Goal: Transaction & Acquisition: Purchase product/service

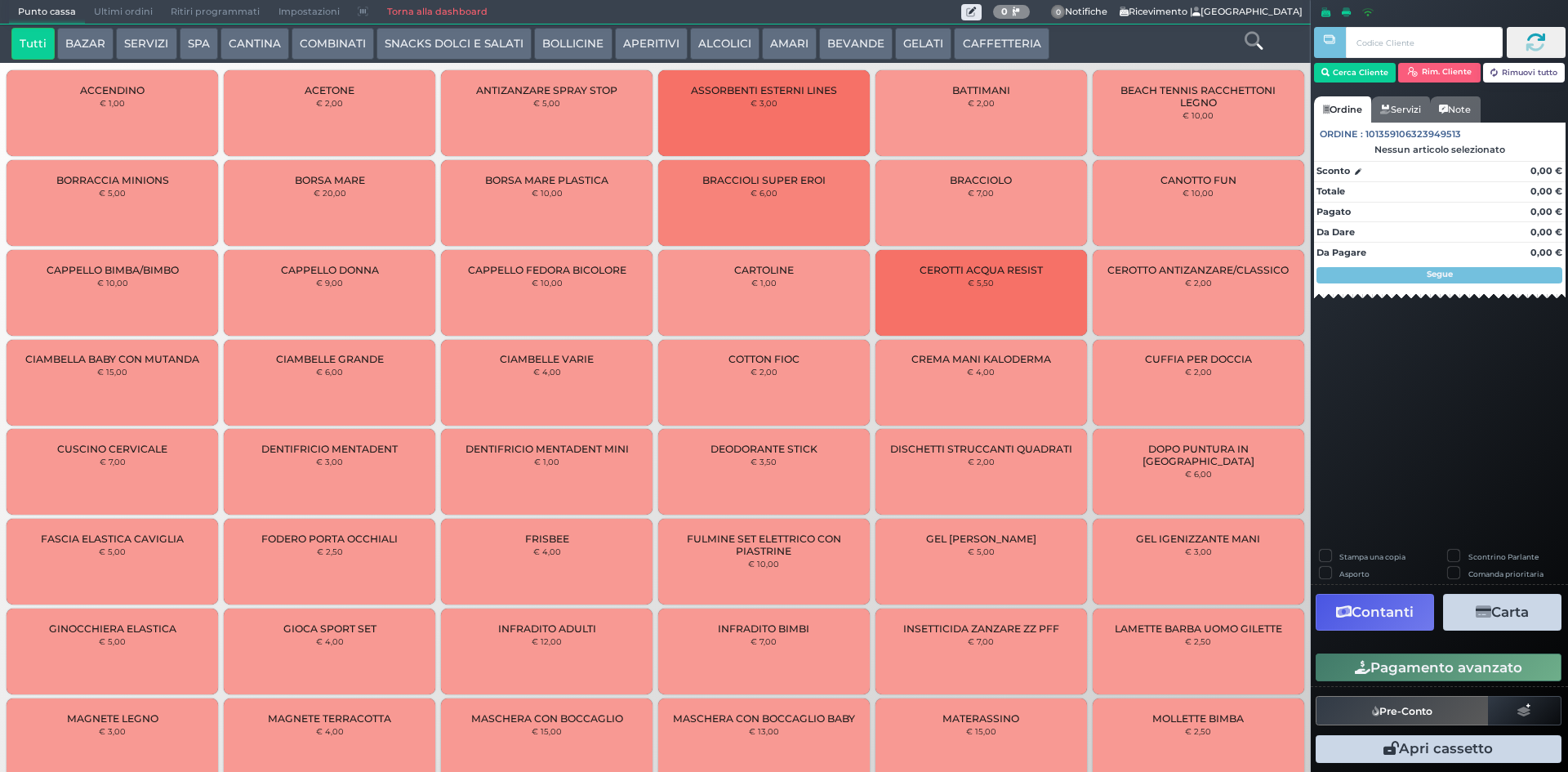
click at [115, 11] on span "Ultimi ordini" at bounding box center [123, 12] width 76 height 23
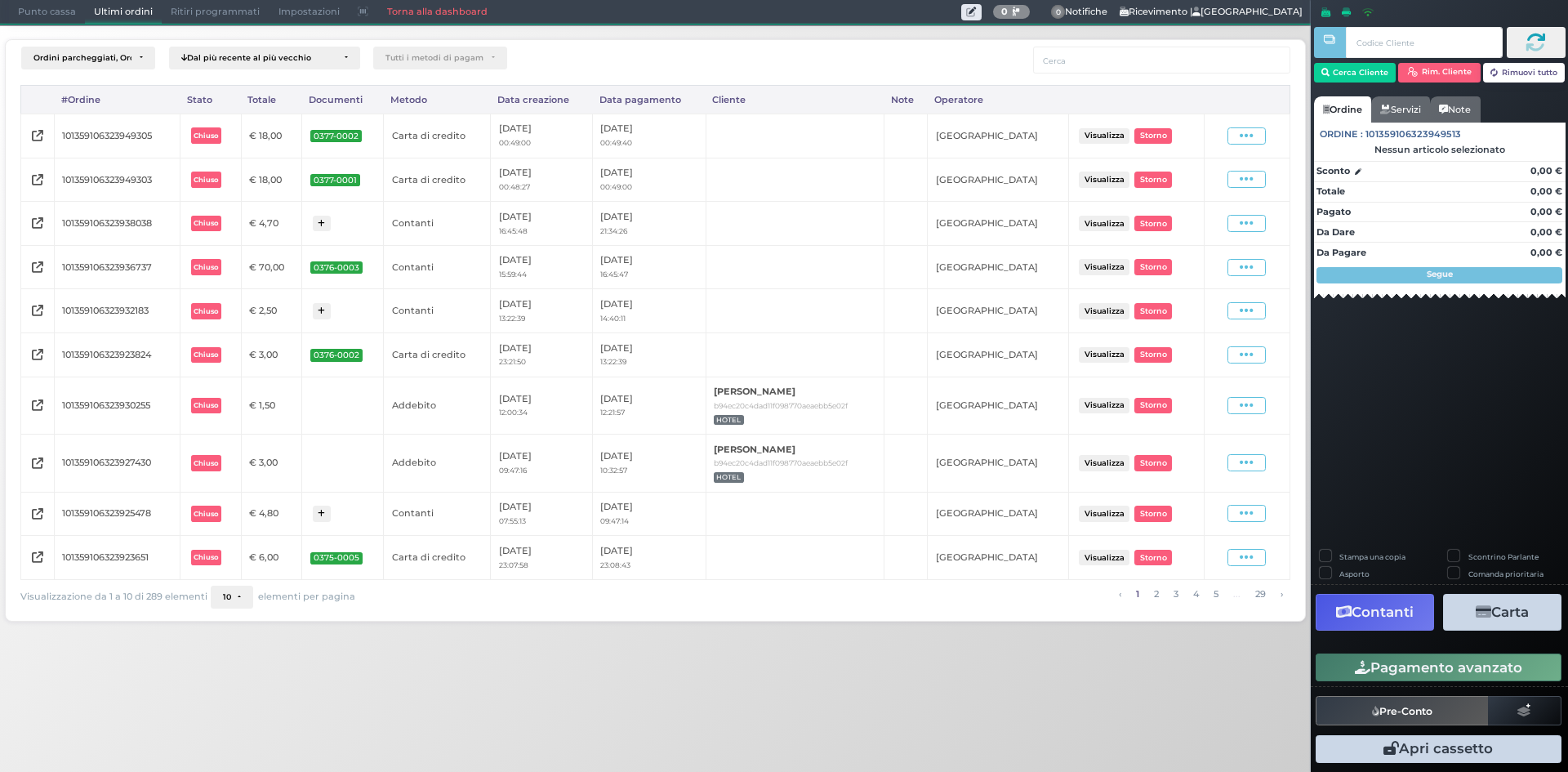
drag, startPoint x: 55, startPoint y: 11, endPoint x: 72, endPoint y: 11, distance: 17.0
click at [55, 11] on span "Punto cassa" at bounding box center [47, 12] width 76 height 23
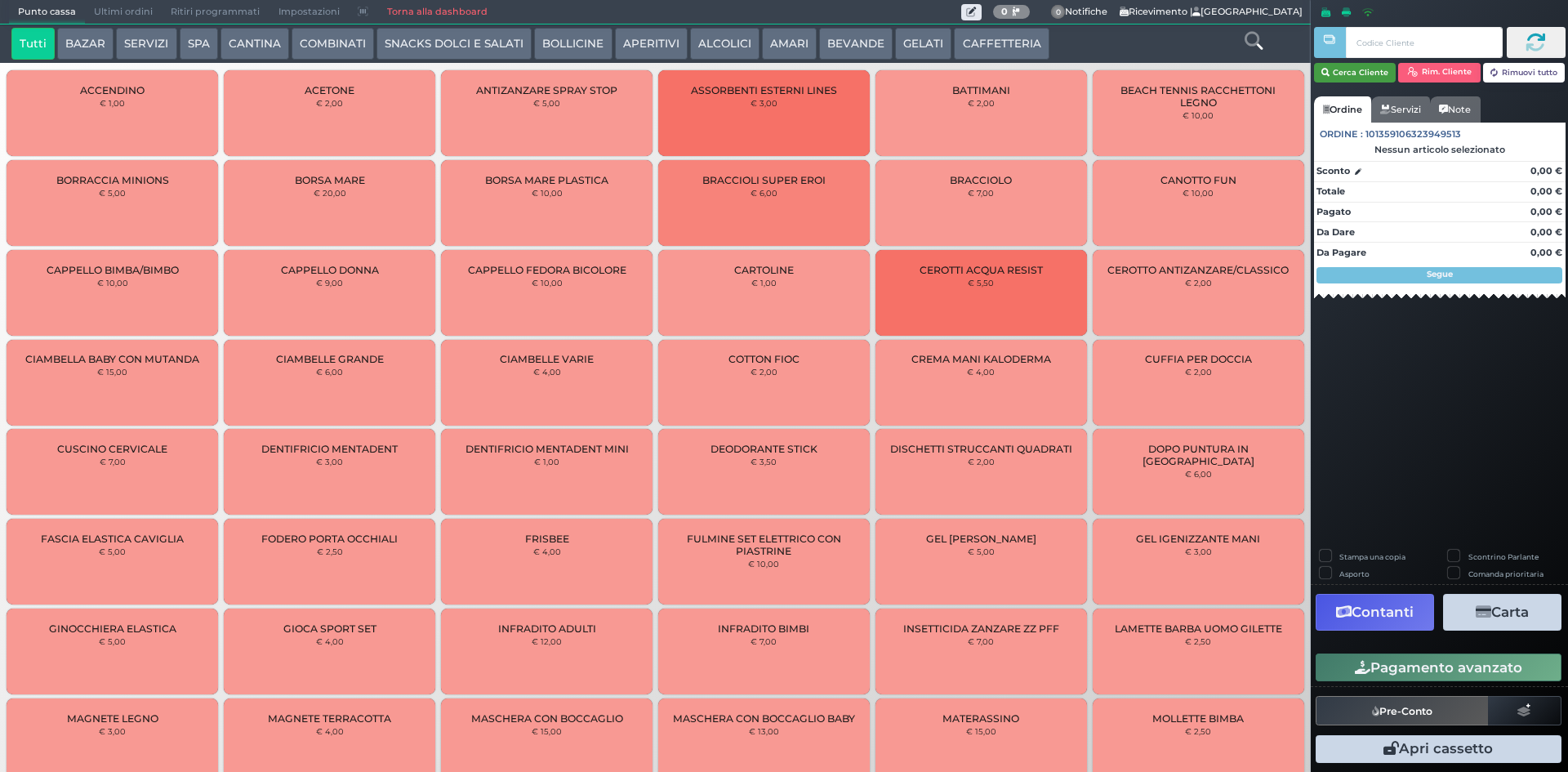
click at [1372, 78] on button "Cerca Cliente" at bounding box center [1355, 72] width 82 height 20
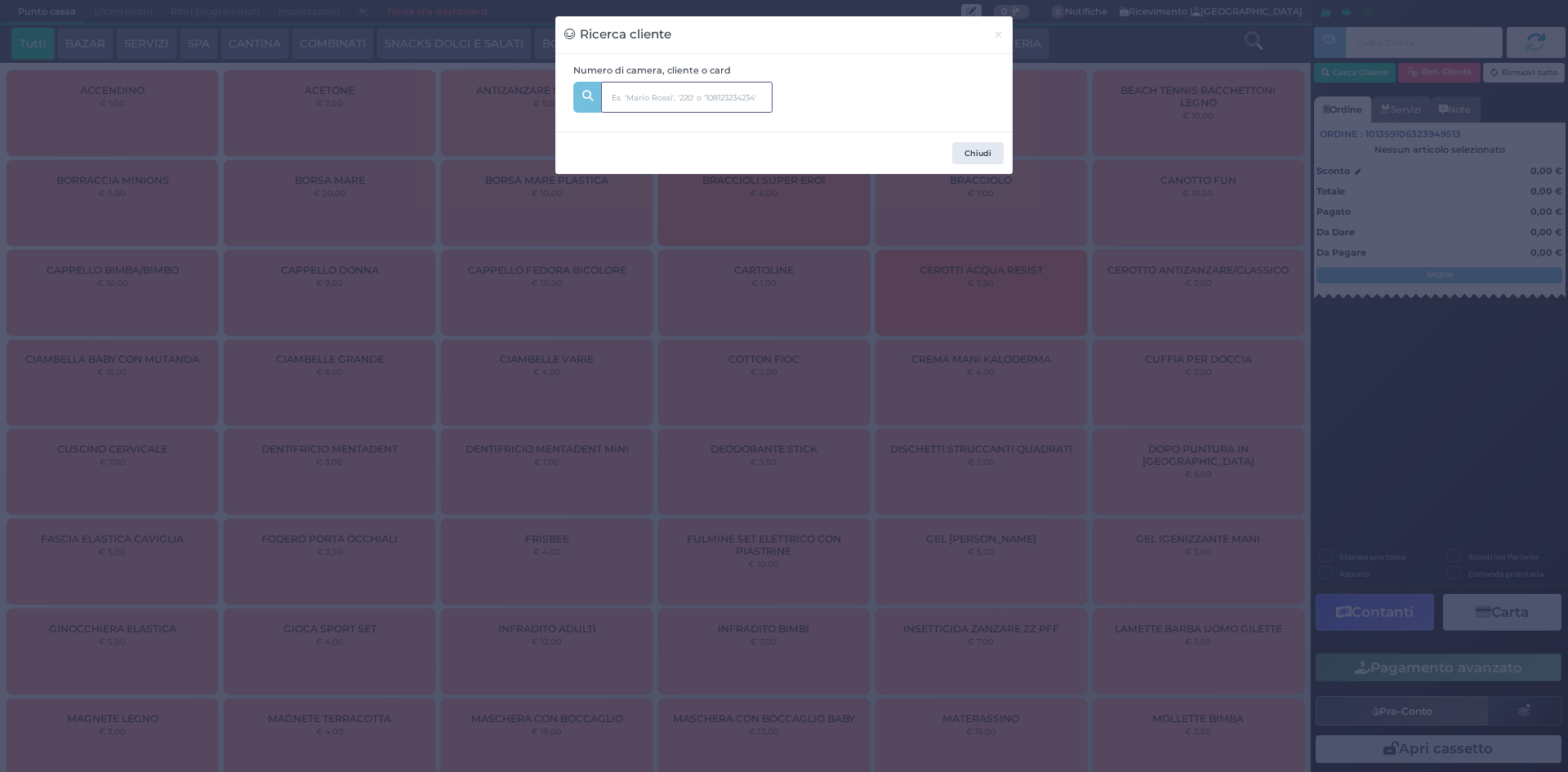
click at [691, 89] on input "text" at bounding box center [687, 97] width 171 height 31
type input "355"
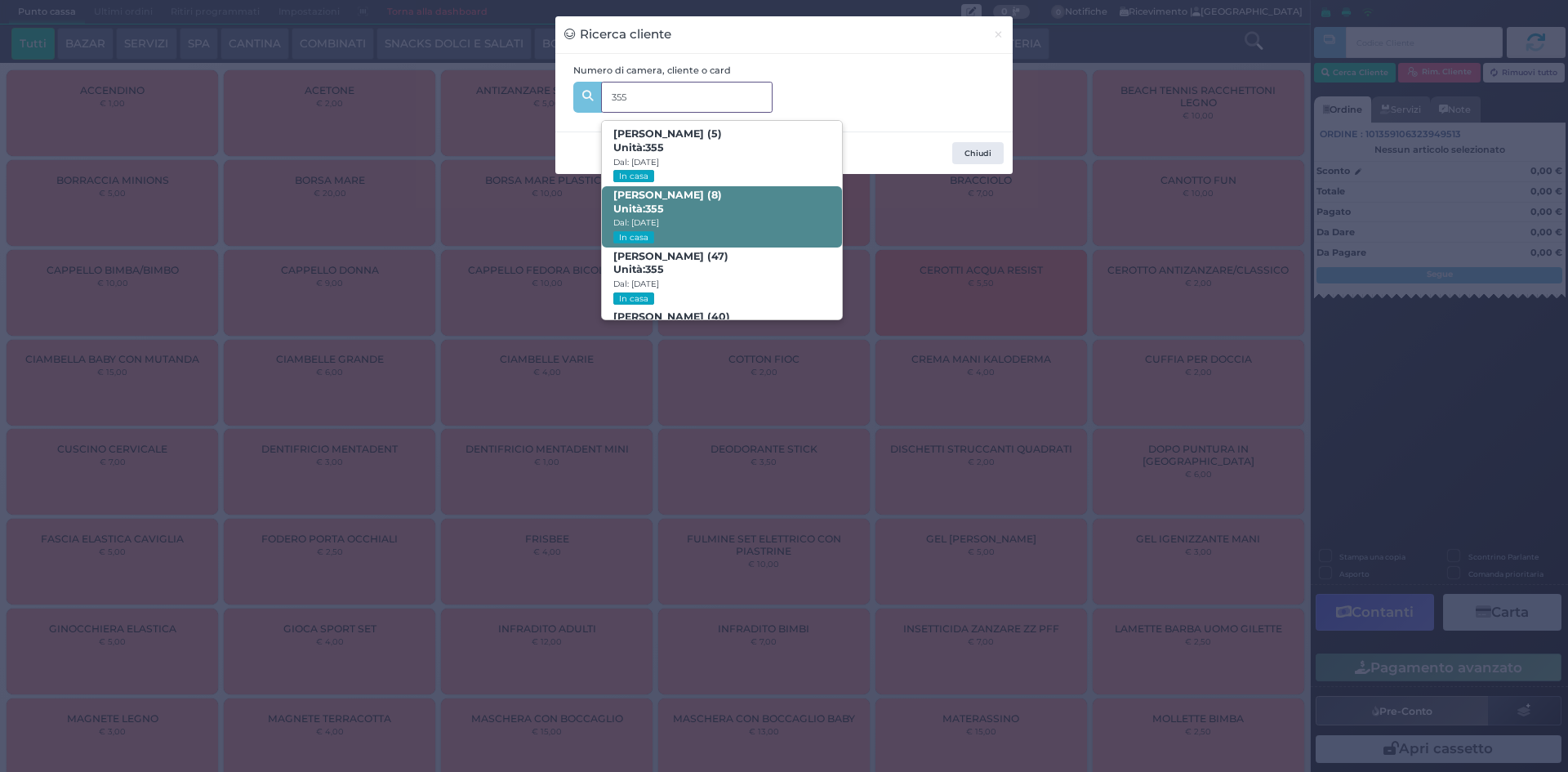
scroll to position [77, 0]
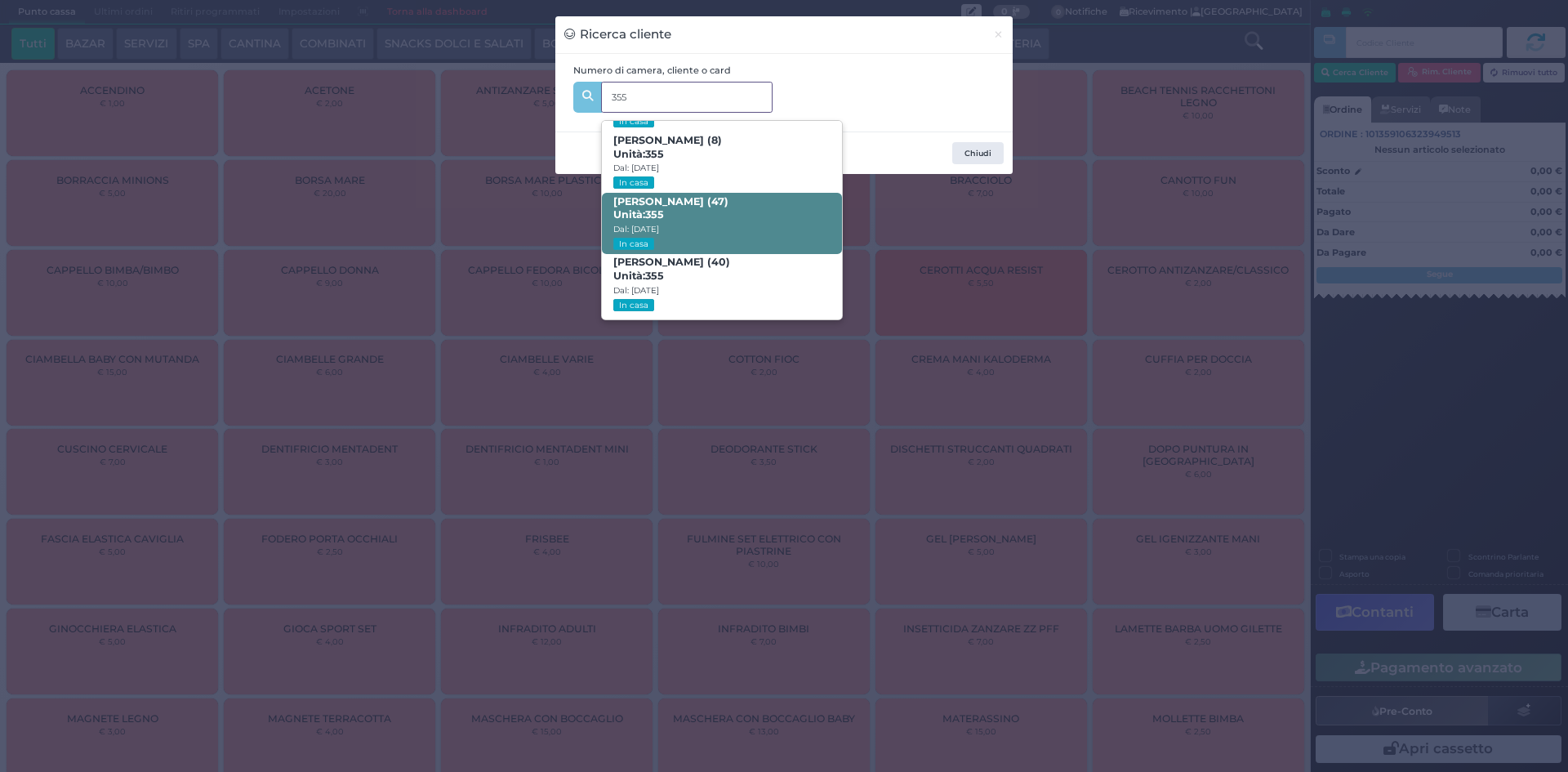
click at [672, 206] on b "Marco Gandolfini (47) Unità: 355" at bounding box center [671, 208] width 115 height 26
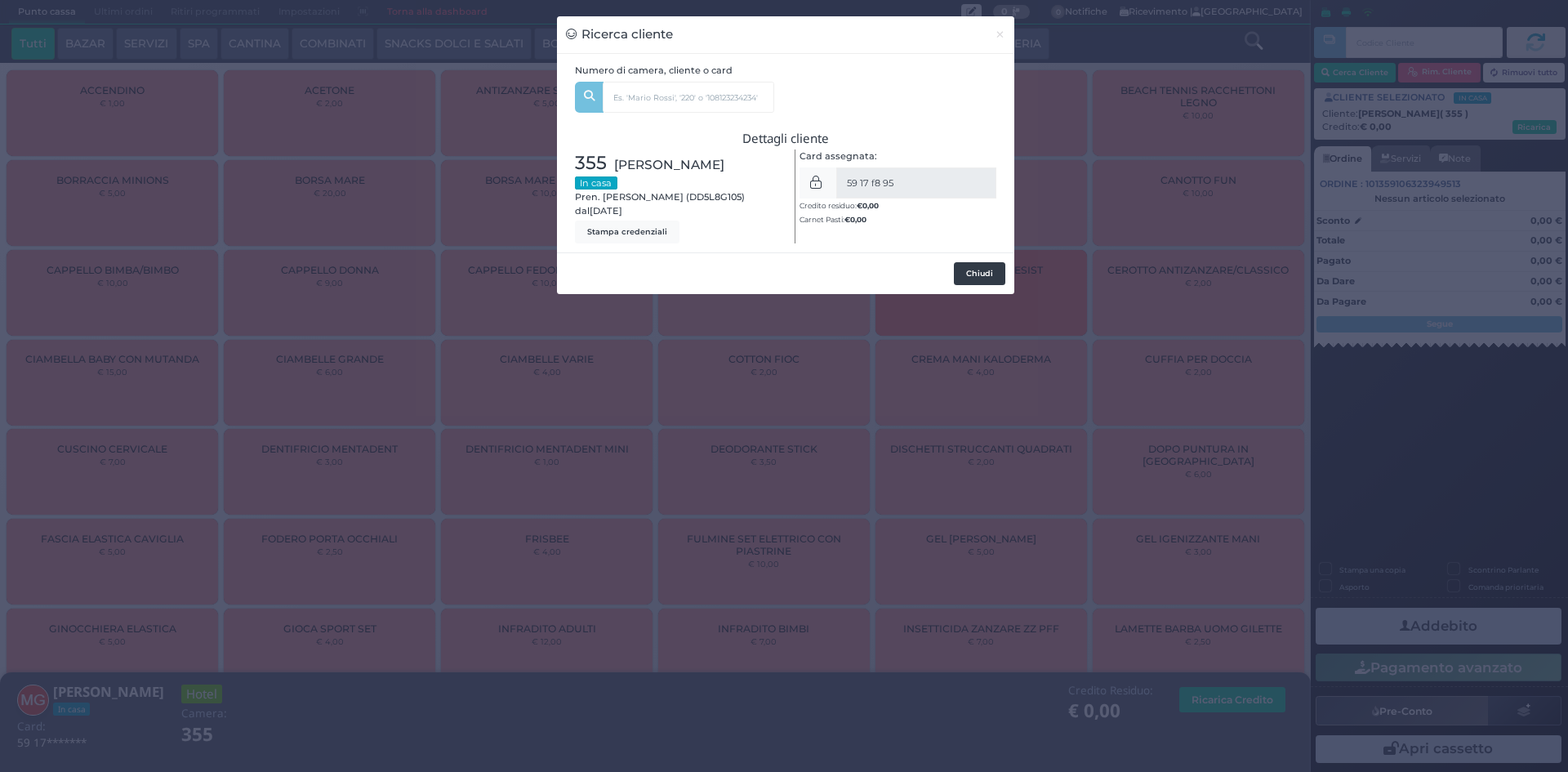
click at [990, 273] on button "Chiudi" at bounding box center [980, 273] width 52 height 23
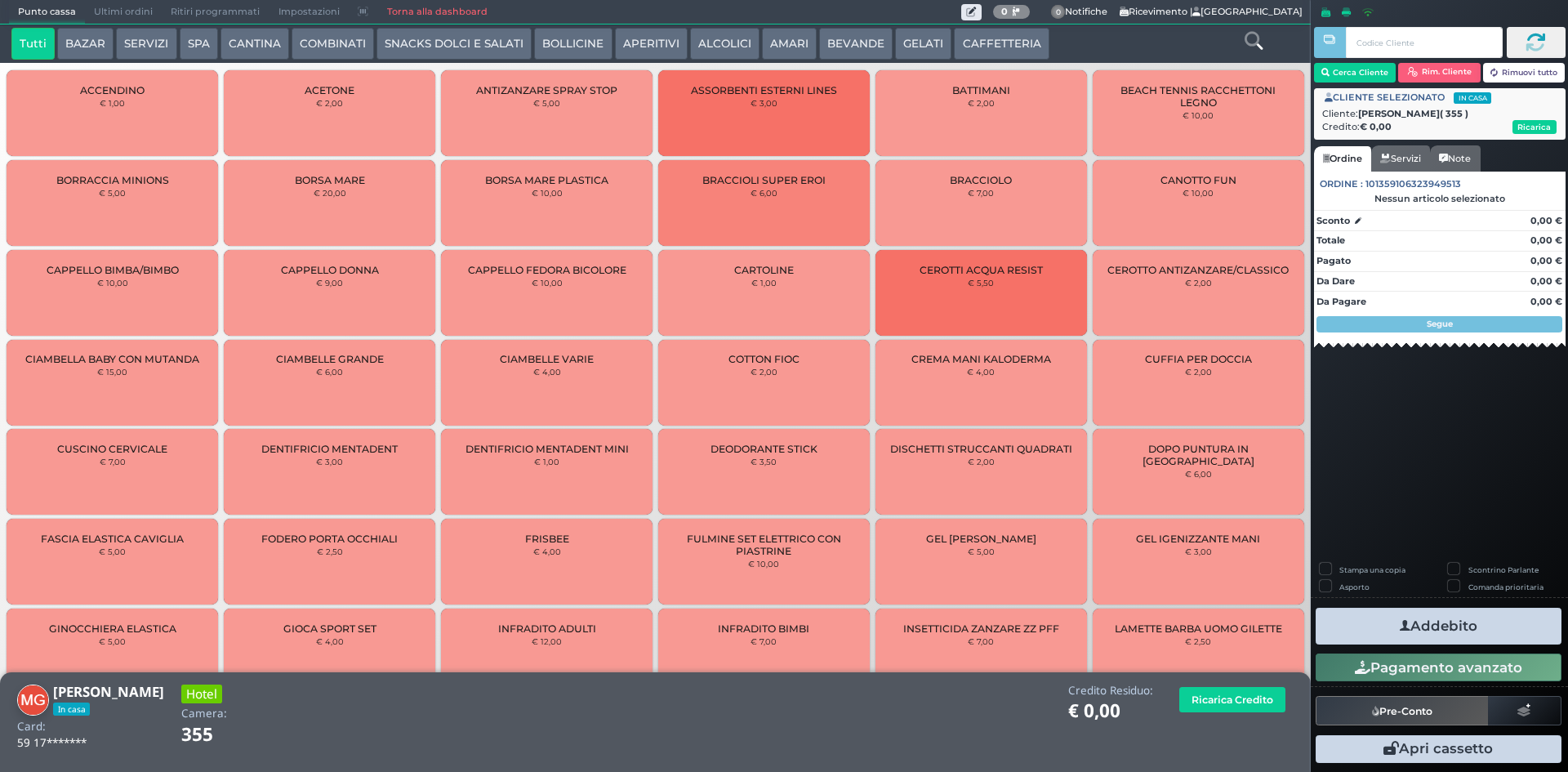
click at [160, 35] on button "SERVIZI" at bounding box center [146, 44] width 60 height 32
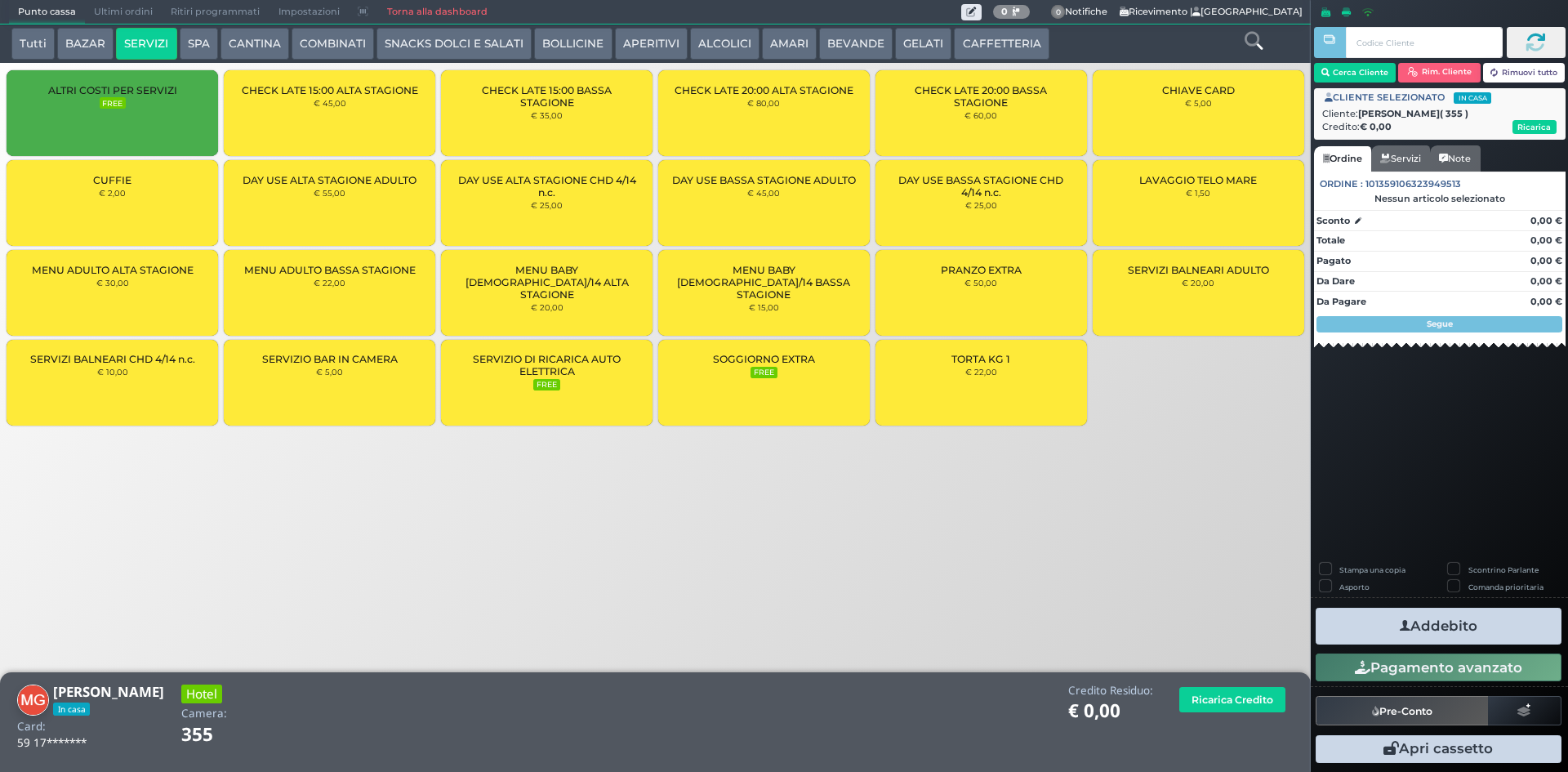
click at [1200, 185] on div "LAVAGGIO TELO MARE € 1,50" at bounding box center [1198, 203] width 211 height 86
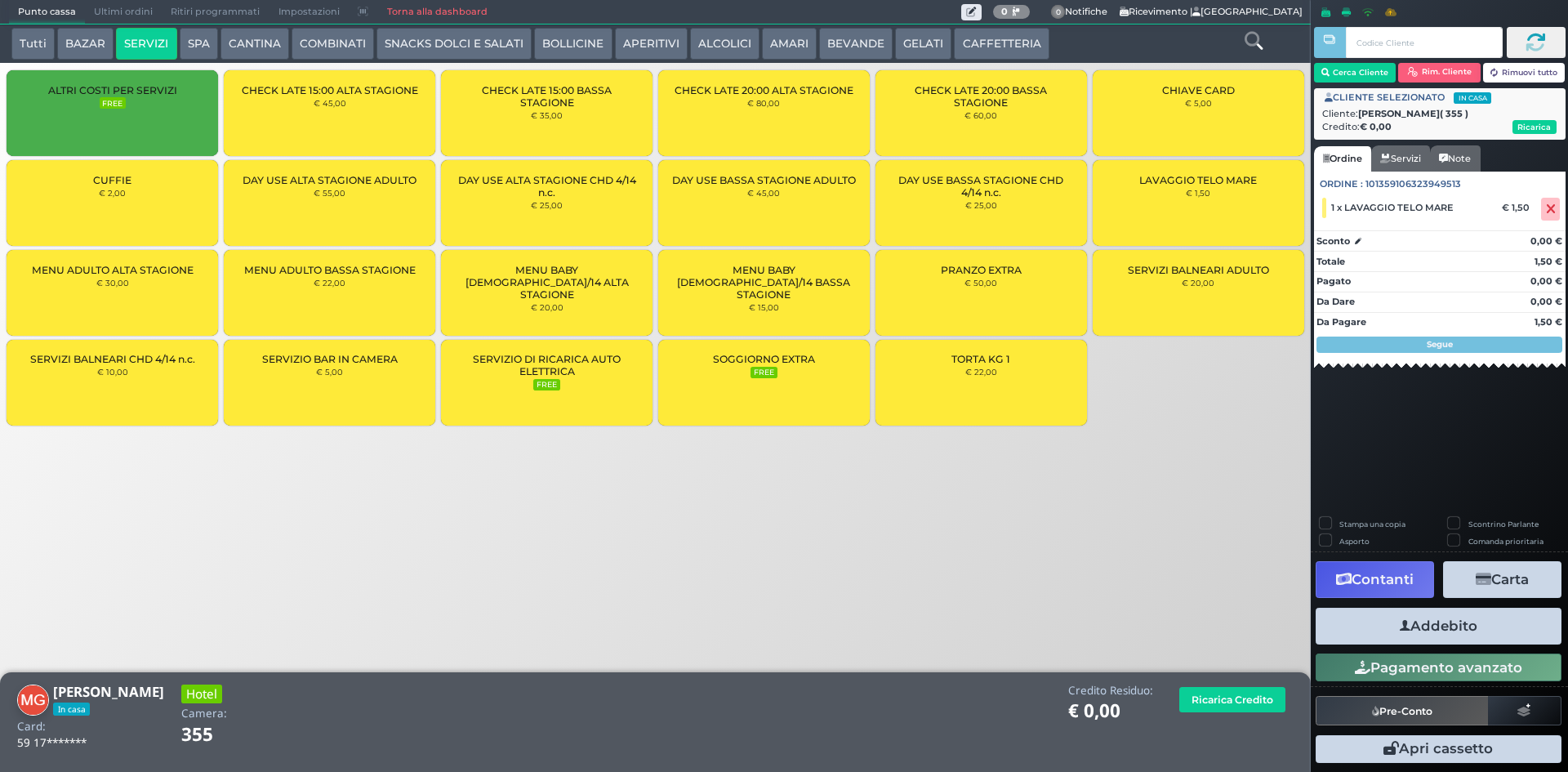
click at [1200, 185] on div "LAVAGGIO TELO MARE € 1,50" at bounding box center [1198, 203] width 211 height 86
click at [1485, 638] on button "Addebito" at bounding box center [1439, 626] width 246 height 37
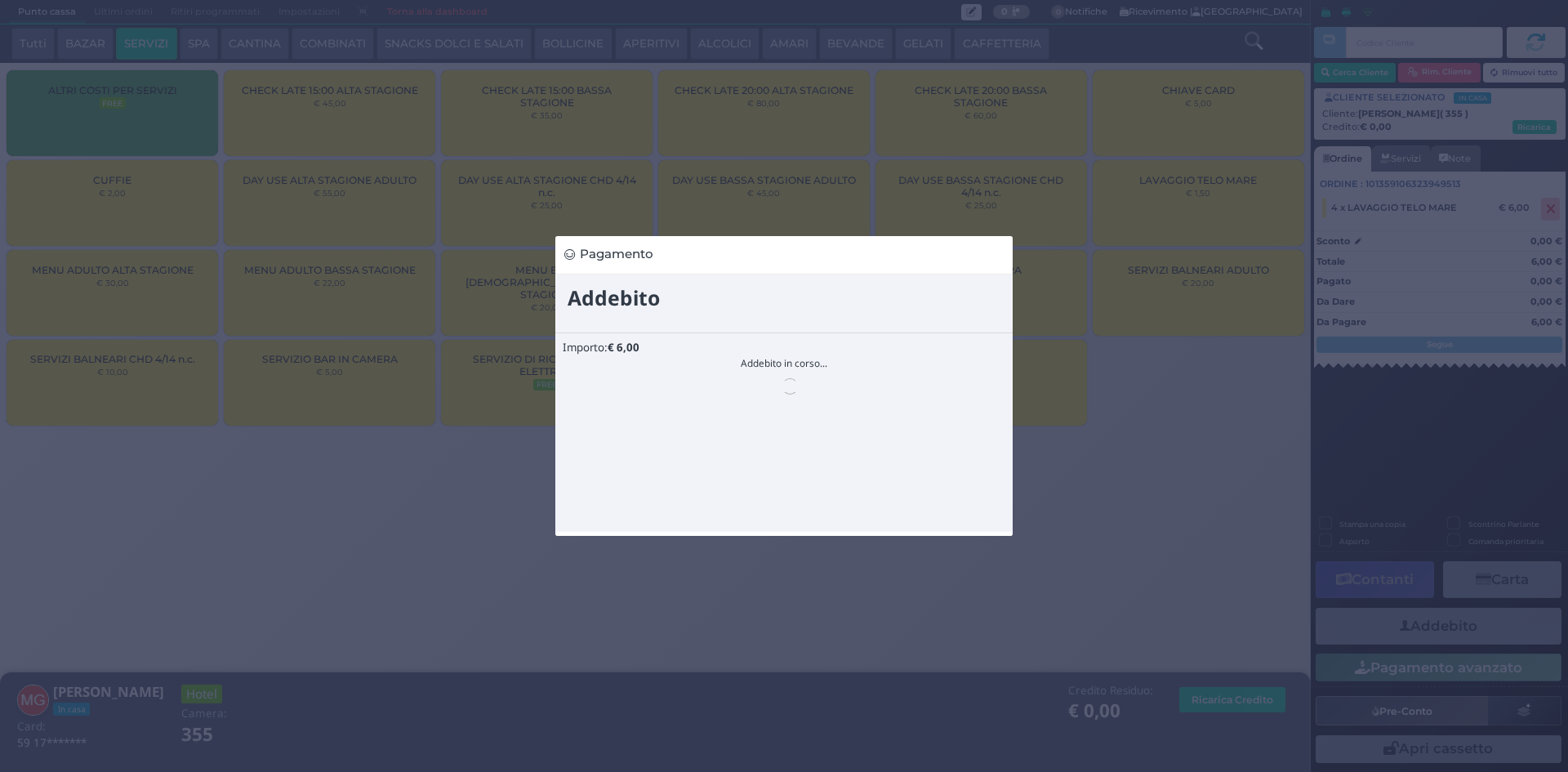
scroll to position [0, 0]
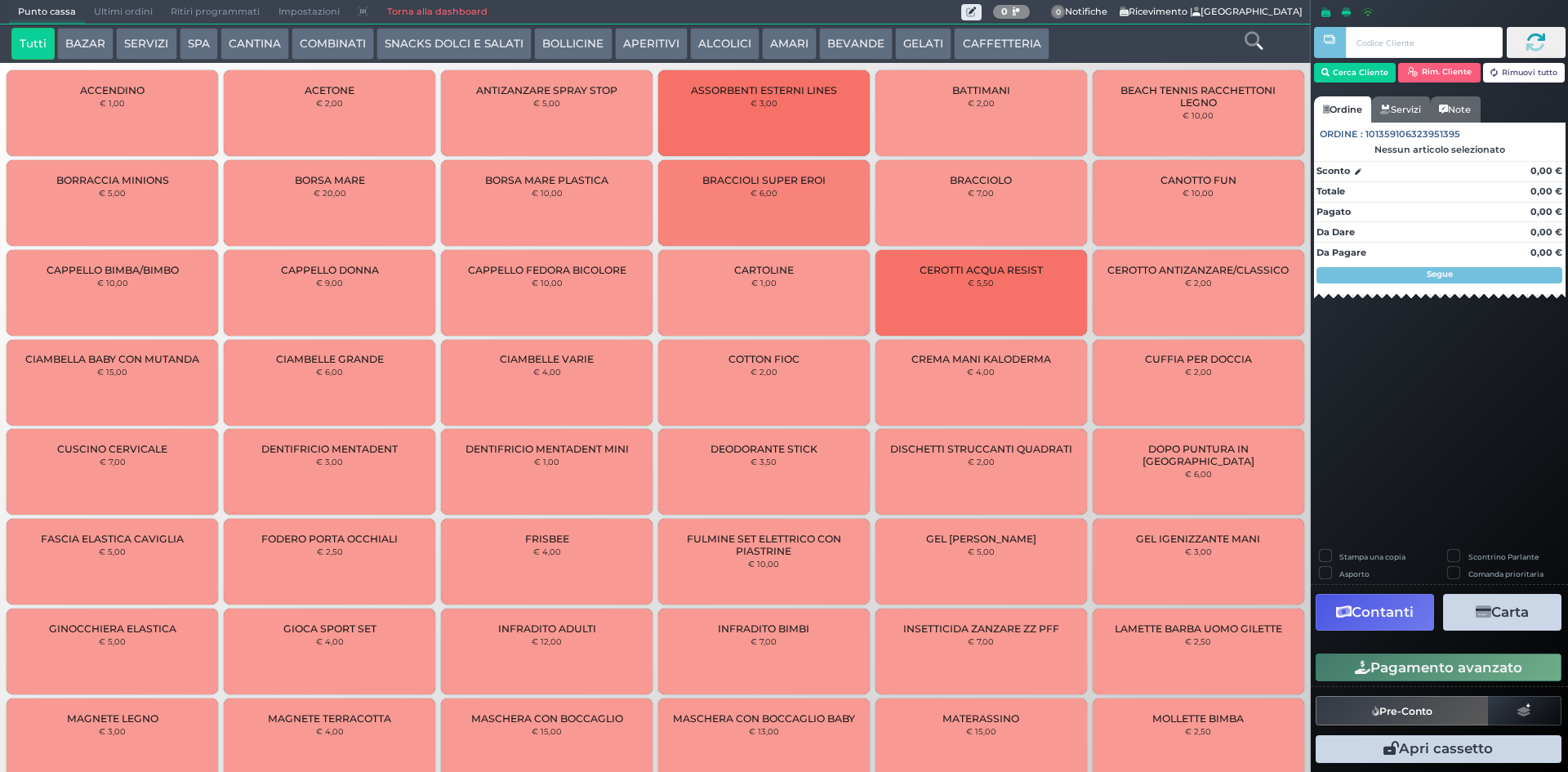
click at [964, 47] on button "CAFFETTERIA" at bounding box center [1002, 44] width 95 height 32
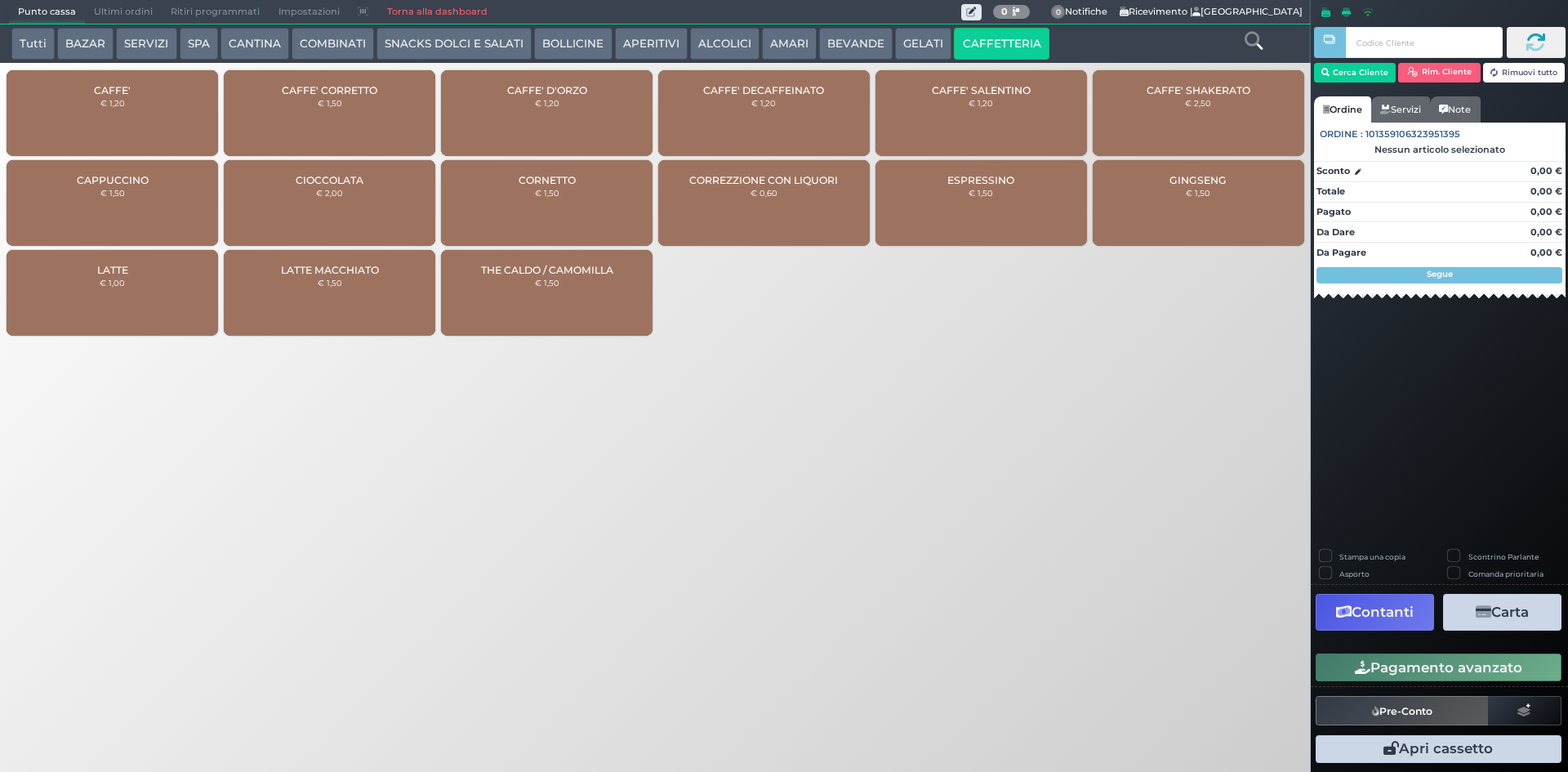
click at [81, 90] on div "CAFFE' € 1,20" at bounding box center [112, 113] width 211 height 86
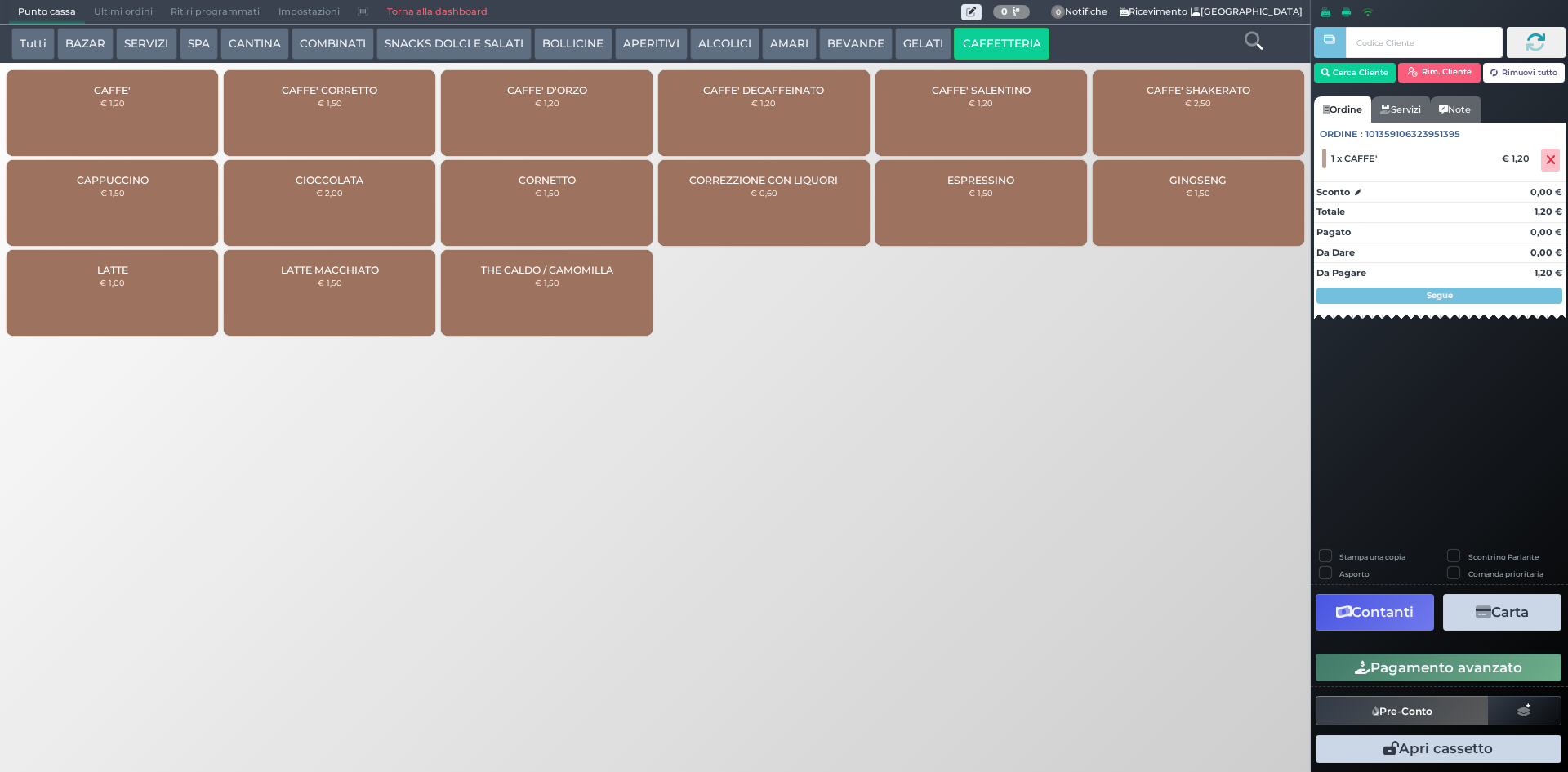
click at [81, 90] on div "CAFFE' € 1,20" at bounding box center [112, 113] width 211 height 86
click at [801, 98] on div "CAFFE' DECAFFEINATO € 1,20" at bounding box center [763, 113] width 211 height 86
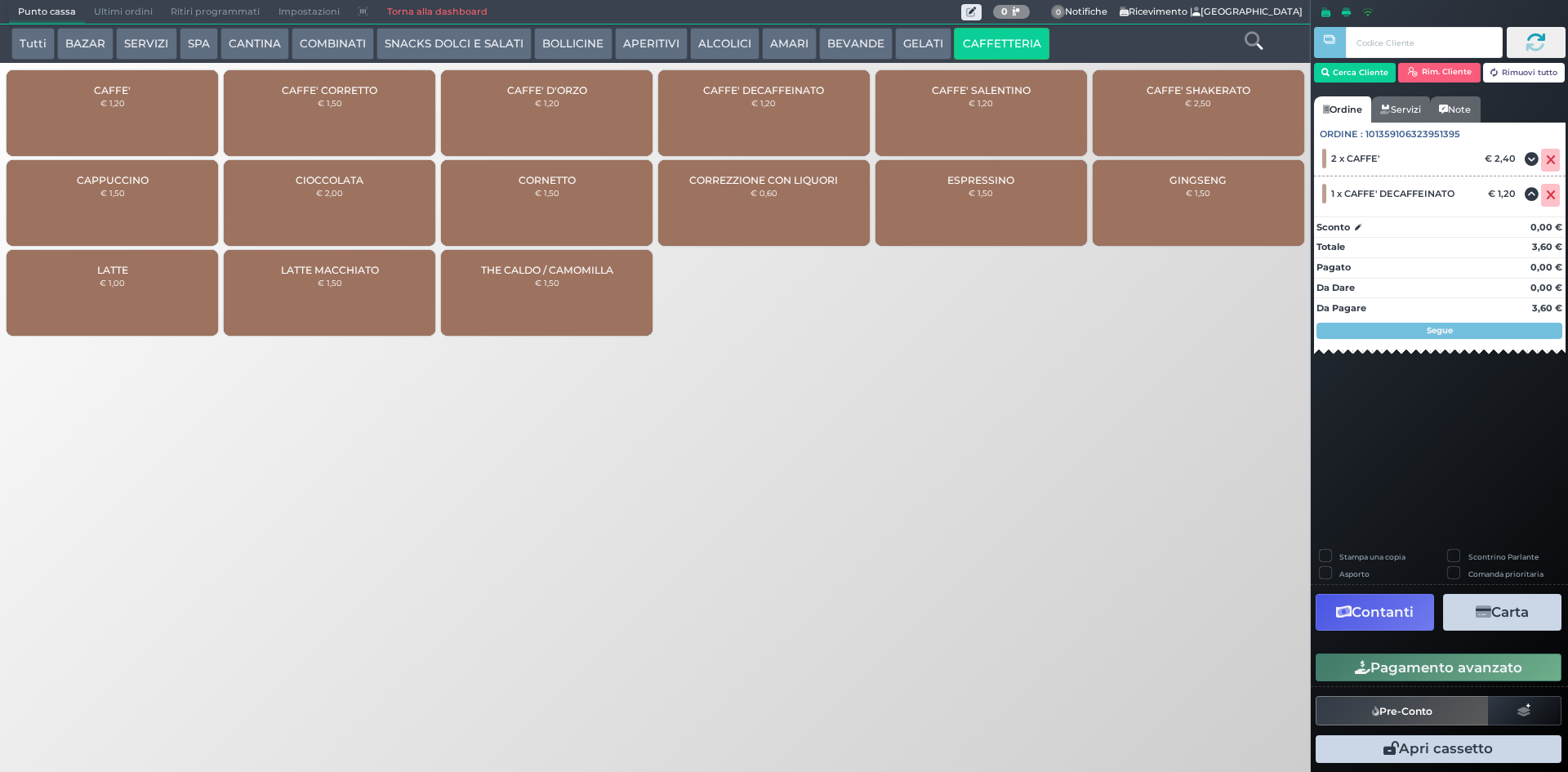
click at [104, 107] on small "€ 1,20" at bounding box center [112, 103] width 25 height 10
click at [1419, 669] on button "Pagamento avanzato" at bounding box center [1439, 668] width 246 height 28
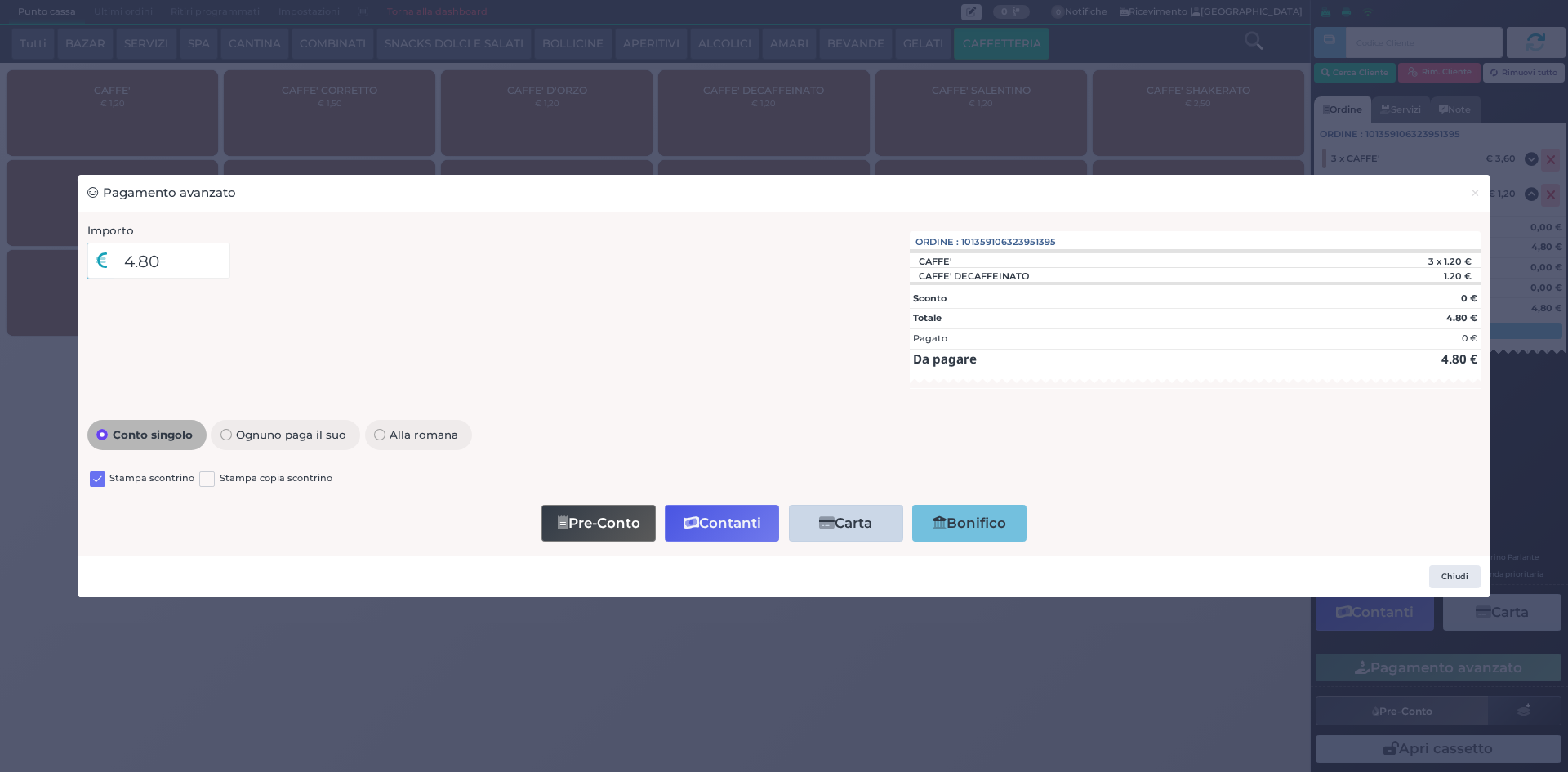
click at [107, 476] on div "Stampa scontrino" at bounding box center [142, 481] width 104 height 20
click at [99, 476] on label at bounding box center [98, 479] width 15 height 15
click at [0, 0] on input "checkbox" at bounding box center [0, 0] width 0 height 0
click at [739, 526] on button "Contanti" at bounding box center [722, 522] width 115 height 37
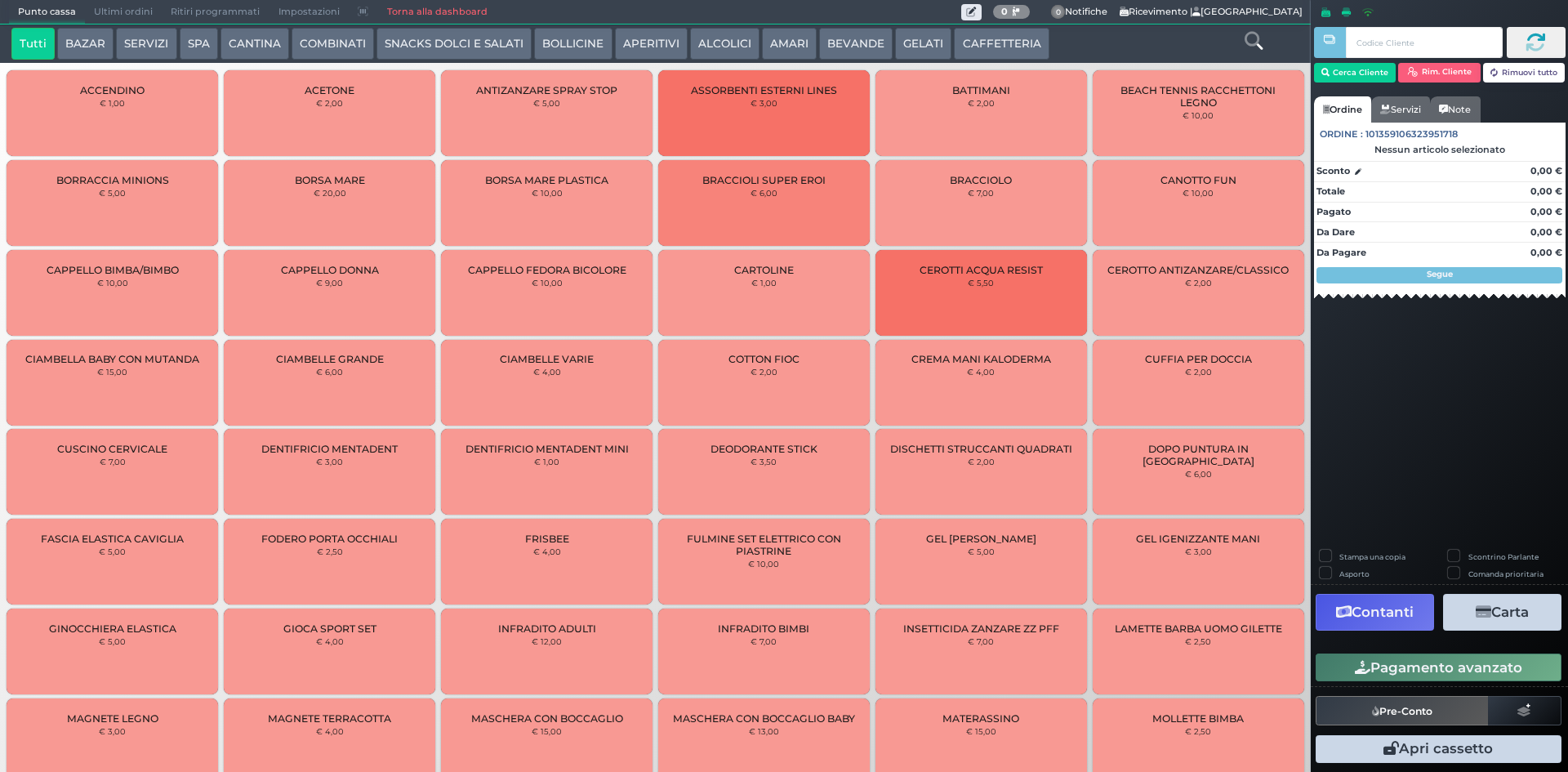
click at [104, 11] on span "Ultimi ordini" at bounding box center [123, 12] width 76 height 23
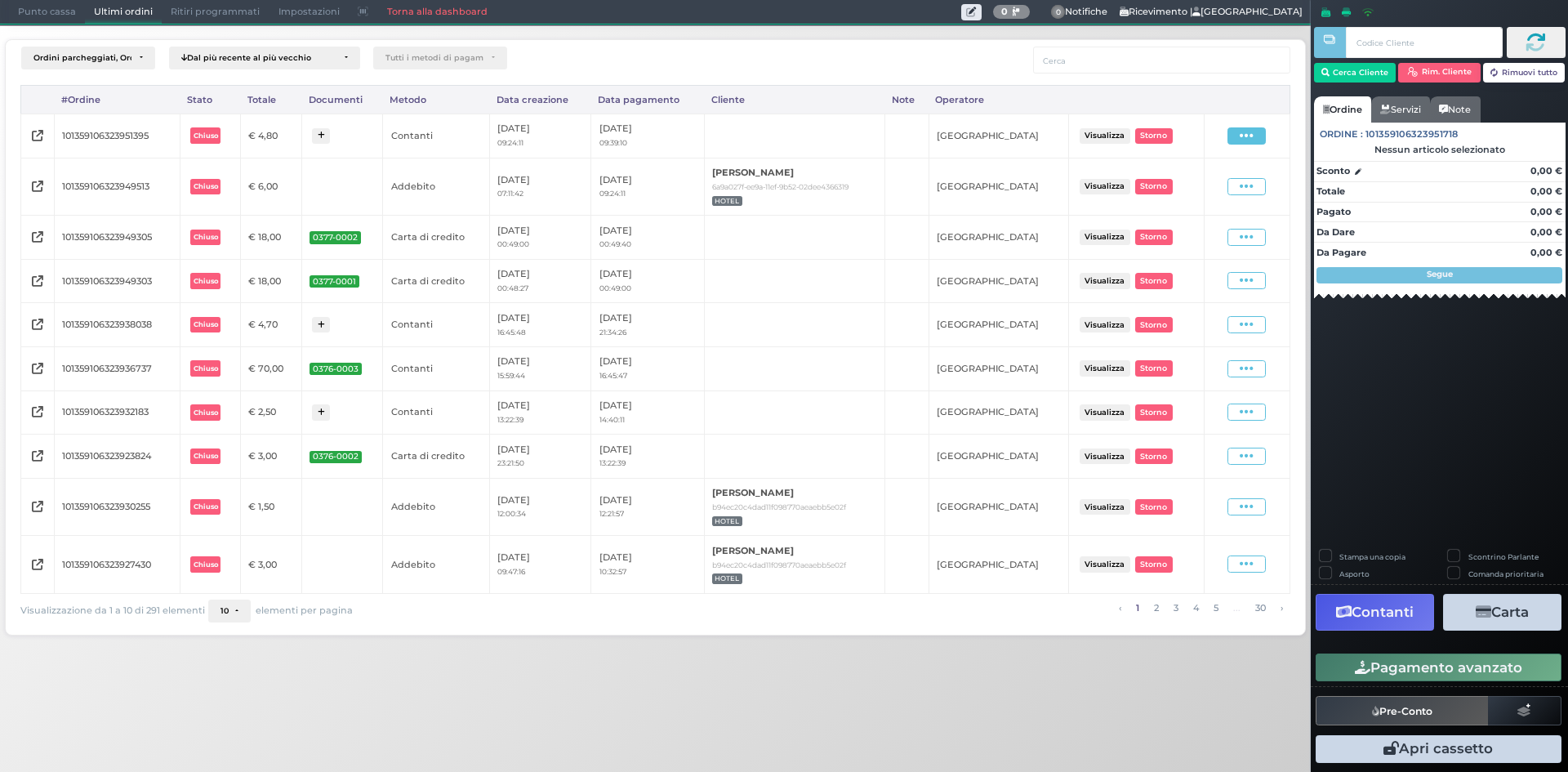
click at [1250, 128] on icon at bounding box center [1246, 136] width 14 height 15
click at [1178, 184] on span "Ristampa Pre-Conto" at bounding box center [1210, 183] width 67 height 28
